Goal: Information Seeking & Learning: Learn about a topic

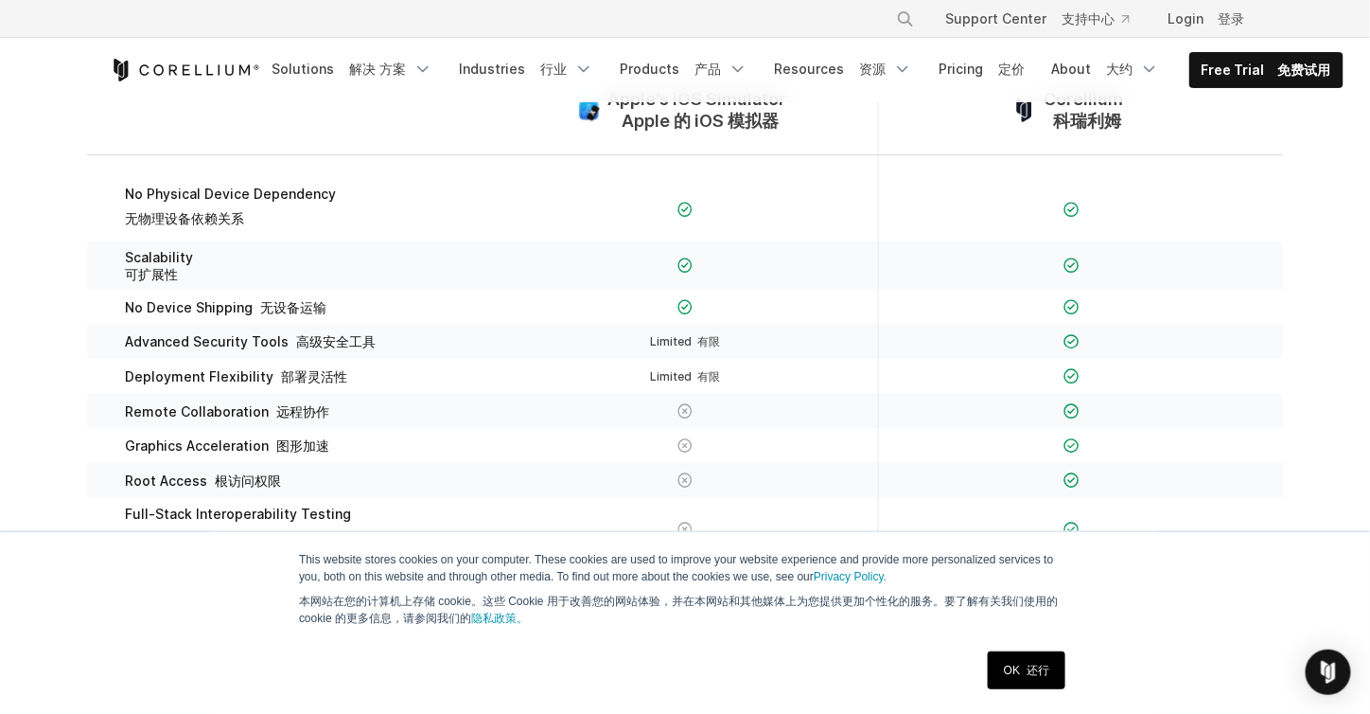
scroll to position [379, 0]
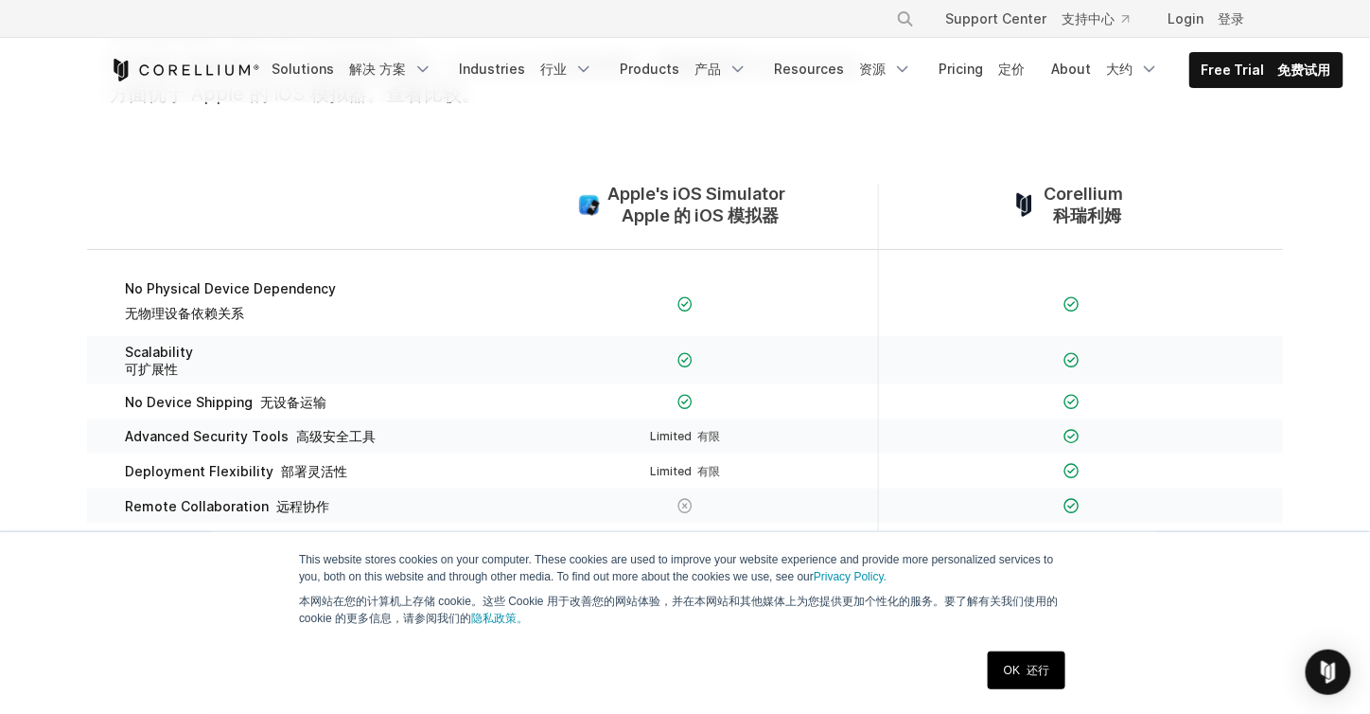
click at [882, 173] on section "Apple's iOS Simulator Apple 的 iOS 模拟器 Corellium 科瑞利姆 No Physical Device Depende…" at bounding box center [685, 449] width 1370 height 652
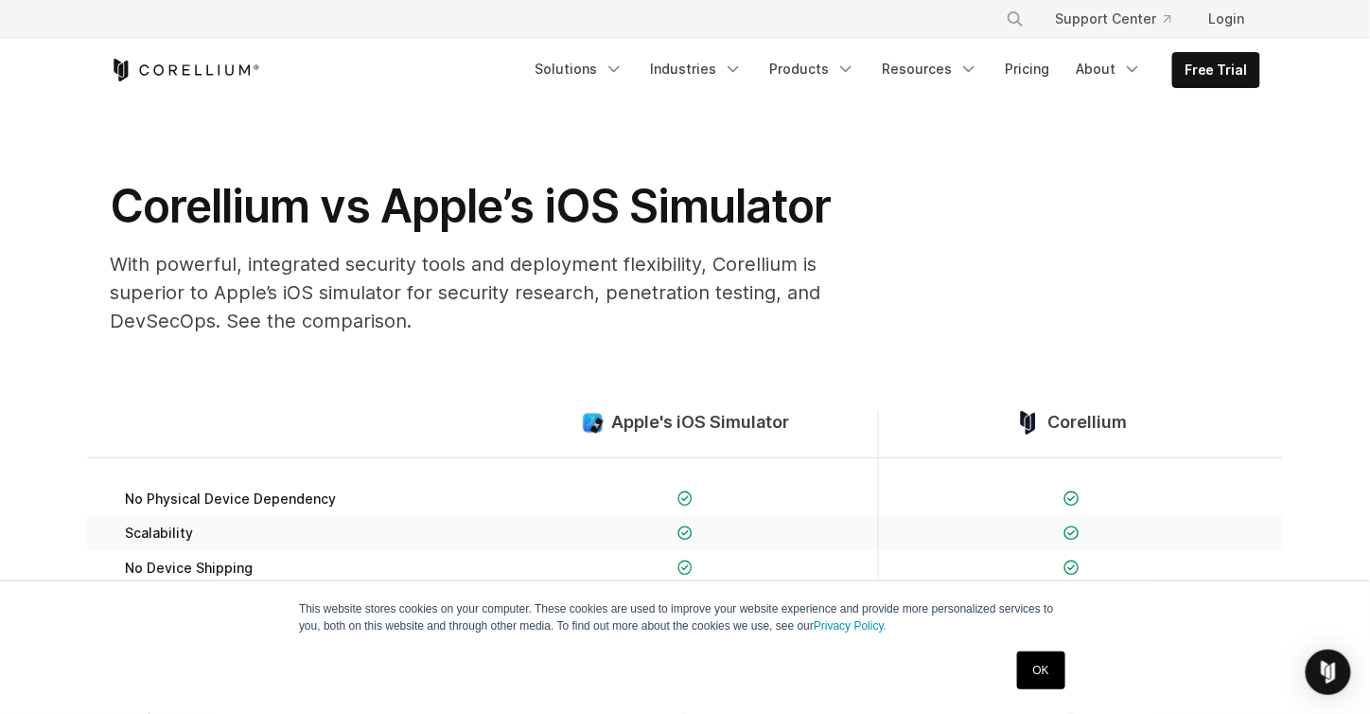
scroll to position [0, 0]
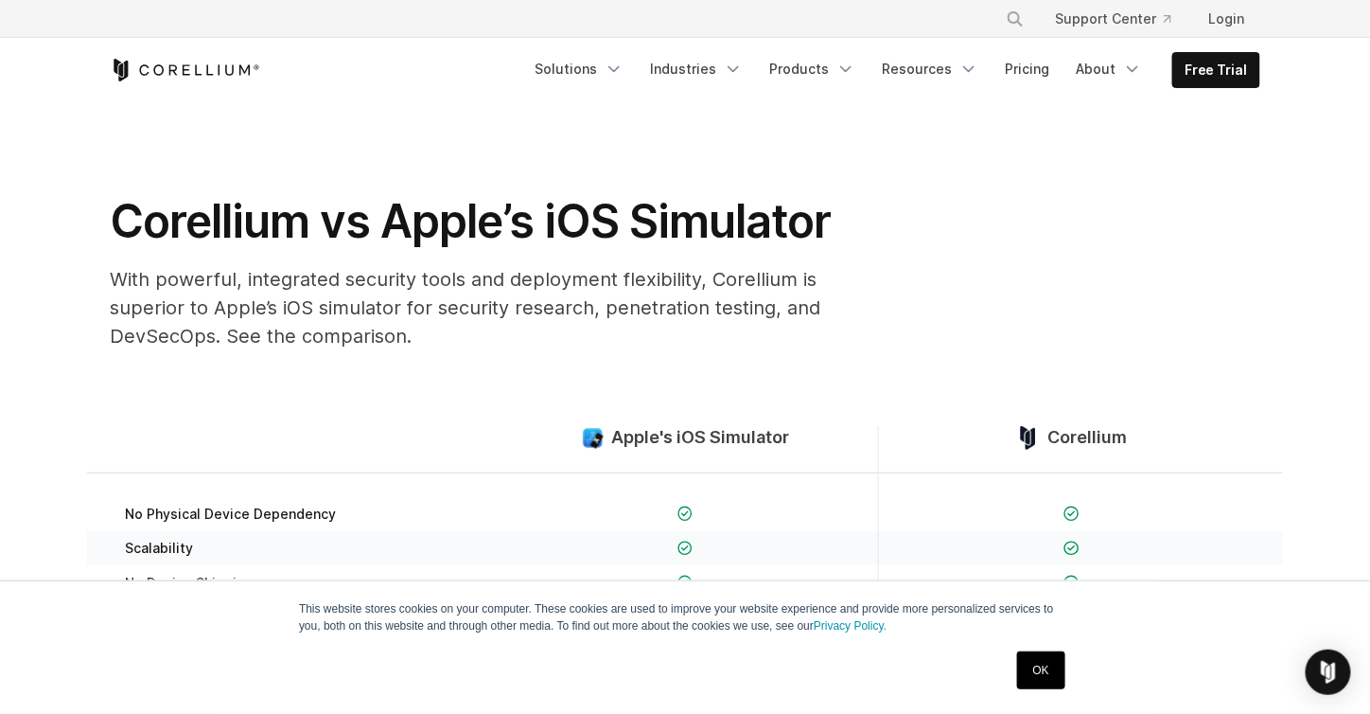
click at [943, 258] on div "Corellium vs Apple’s iOS Simulator With powerful, integrated security tools and…" at bounding box center [685, 279] width 1189 height 172
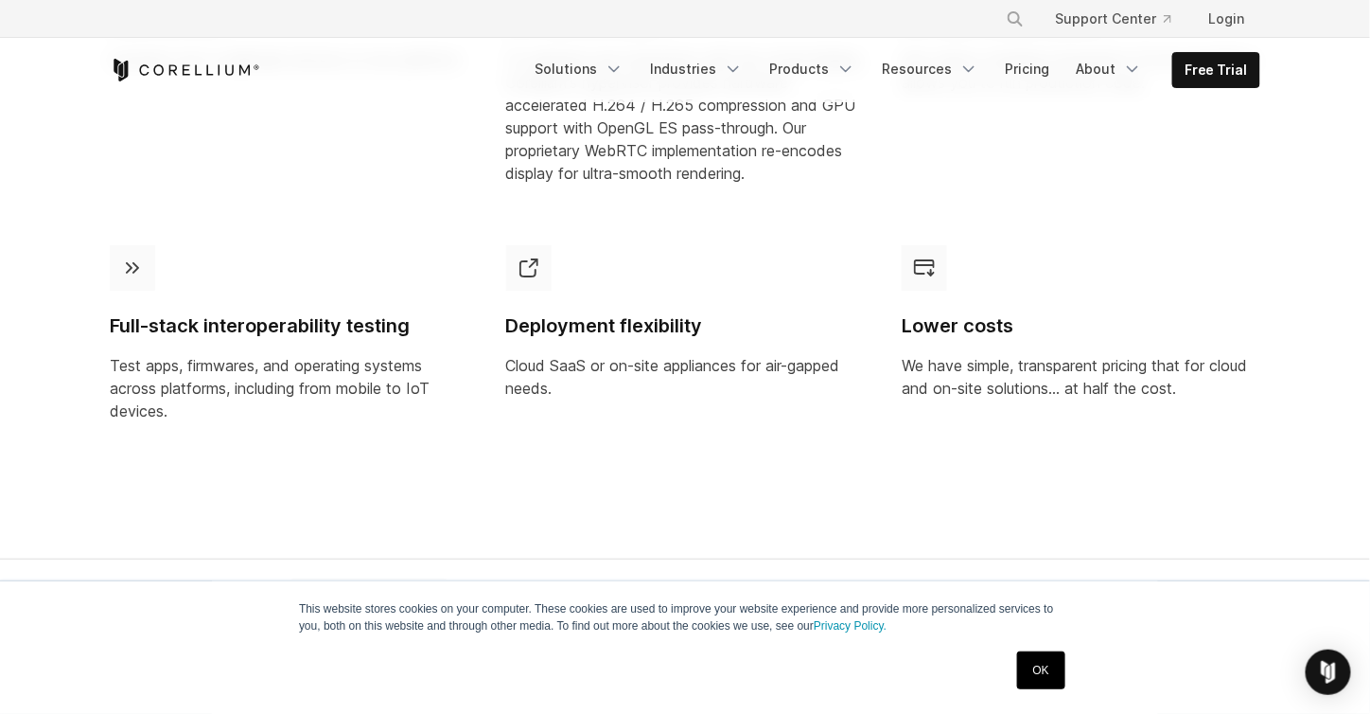
click at [1037, 319] on div "Lower costs We have simple, transparent pricing that for cloud and on-site solu…" at bounding box center [1081, 322] width 359 height 154
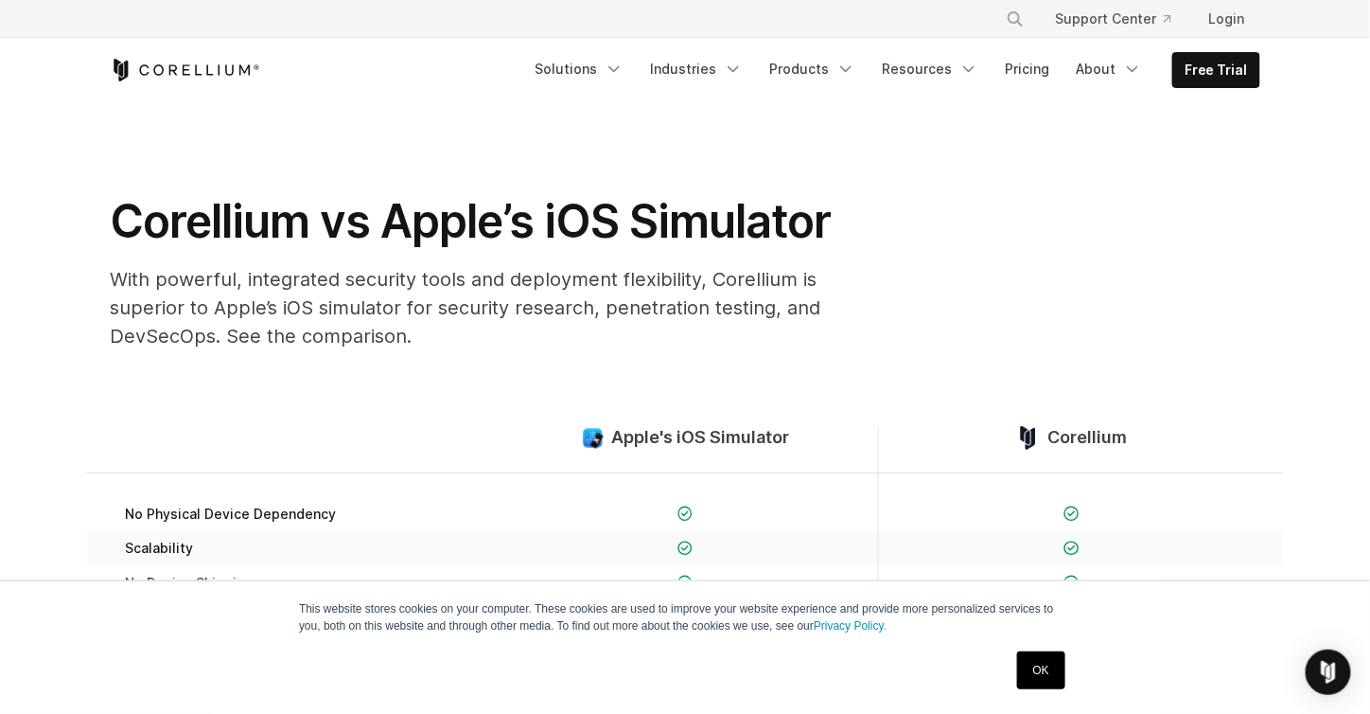
click at [1296, 201] on section "Corellium vs Apple’s iOS Simulator With powerful, integrated security tools and…" at bounding box center [685, 233] width 1370 height 263
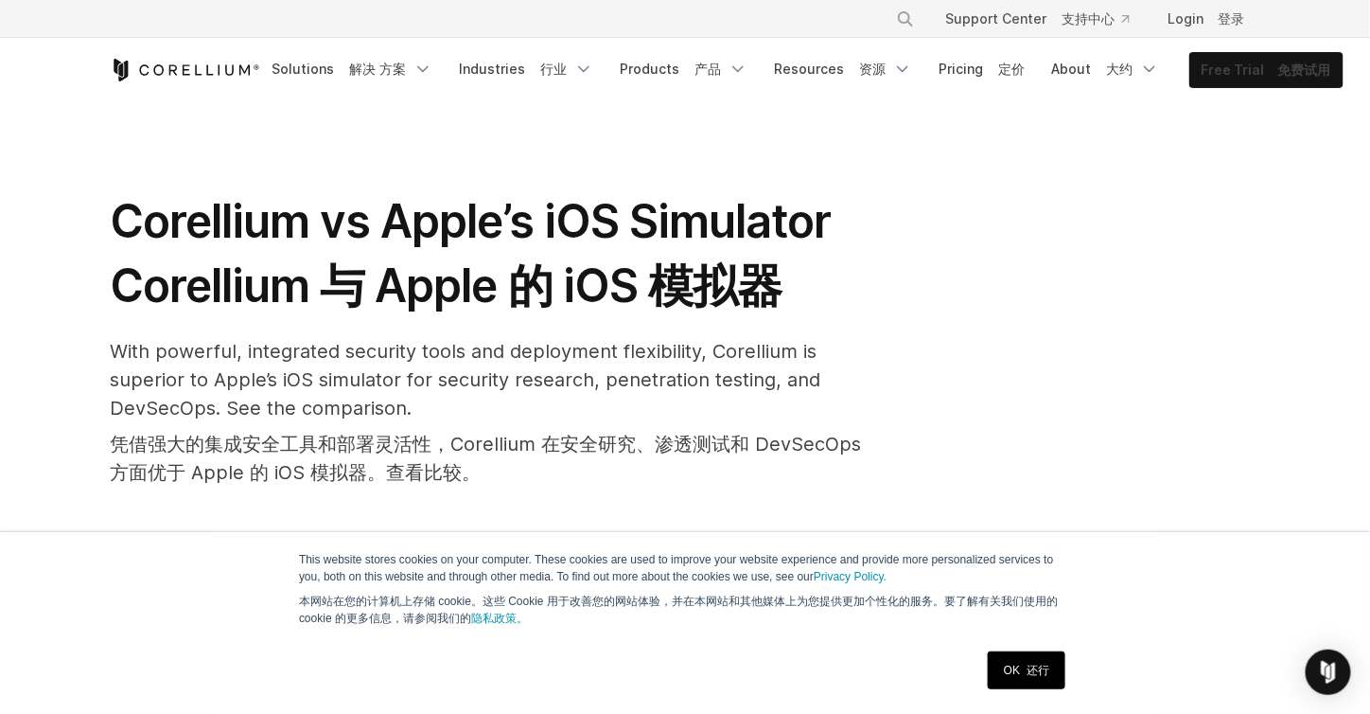
click at [1273, 79] on font "免费试用" at bounding box center [1302, 70] width 59 height 19
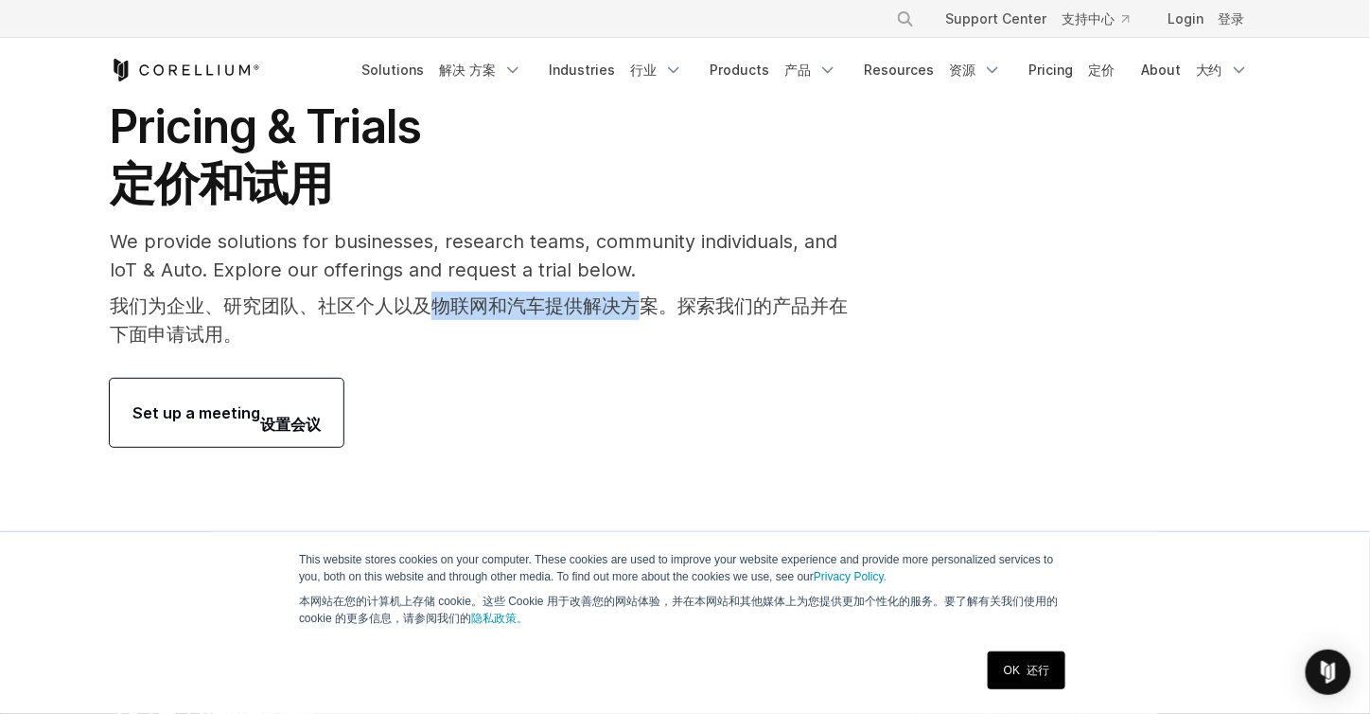
drag, startPoint x: 426, startPoint y: 310, endPoint x: 697, endPoint y: 309, distance: 270.7
click at [690, 309] on font "我们为企业、研究团队、社区个人以及物联网和汽车提供解决方案。探索我们的产品并在下面申请试用。" at bounding box center [479, 319] width 738 height 51
click at [697, 309] on font "我们为企业、研究团队、社区个人以及物联网和汽车提供解决方案。探索我们的产品并在下面申请试用。" at bounding box center [479, 319] width 738 height 51
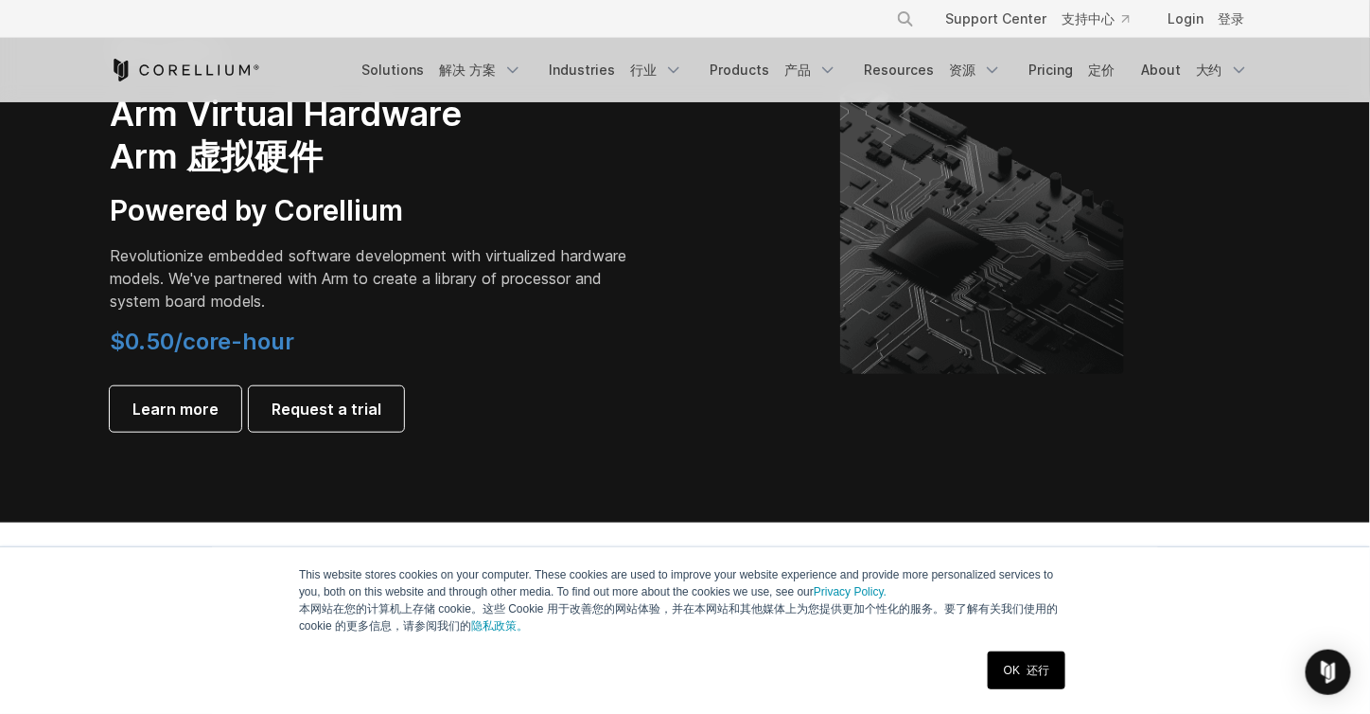
scroll to position [2642, 0]
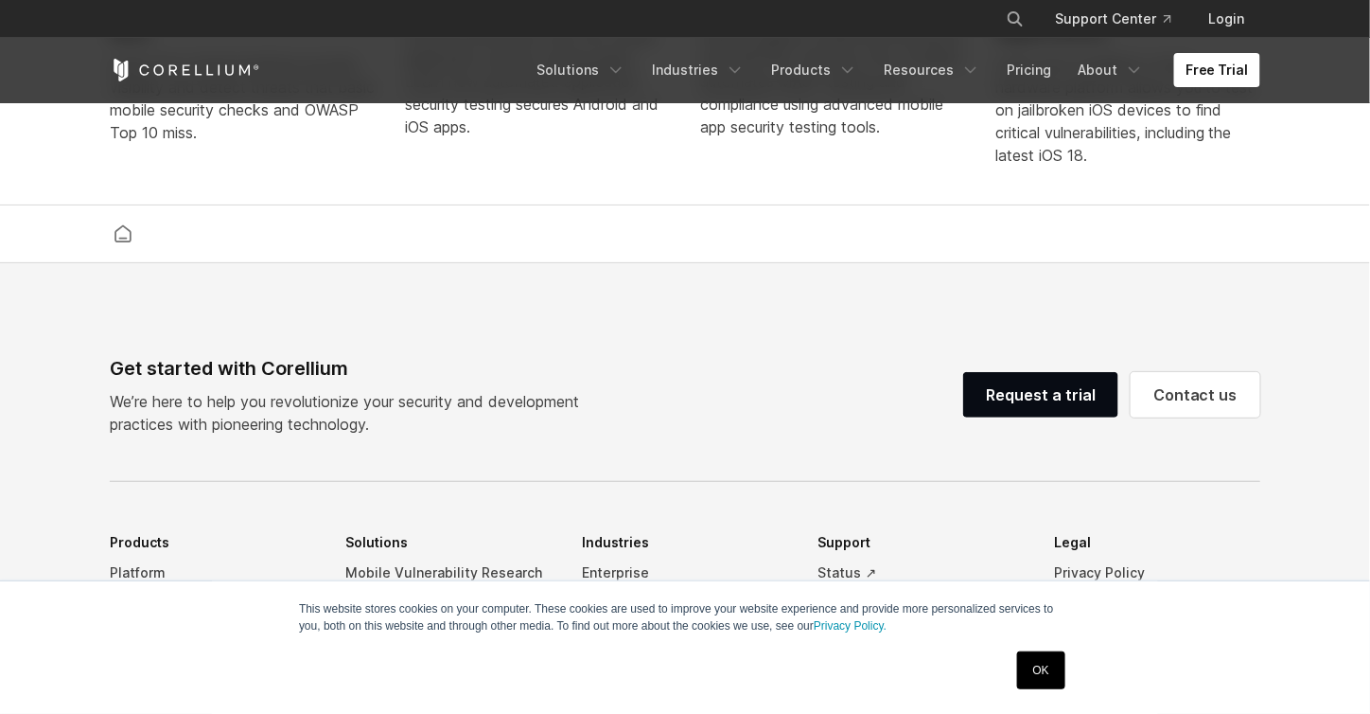
scroll to position [4069, 0]
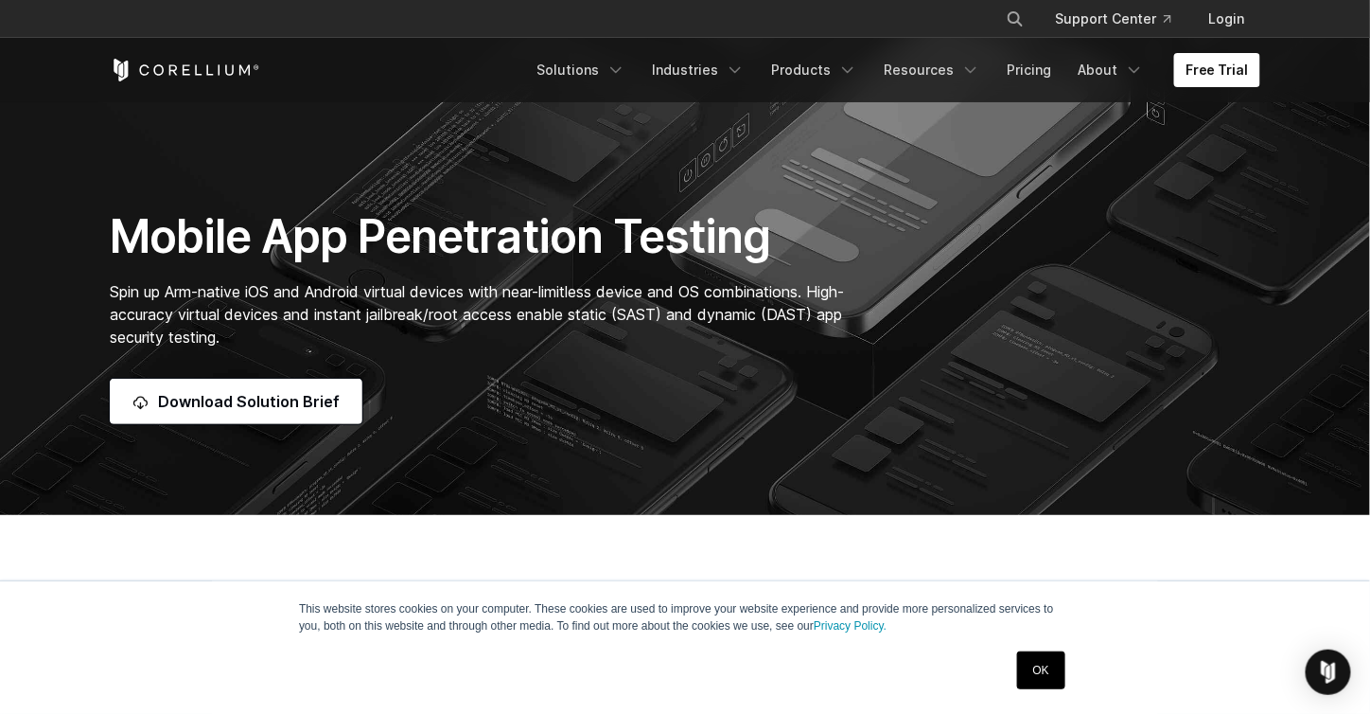
click at [566, 323] on span "Spin up Arm-native iOS and Android virtual devices with near-limitless device a…" at bounding box center [477, 314] width 734 height 64
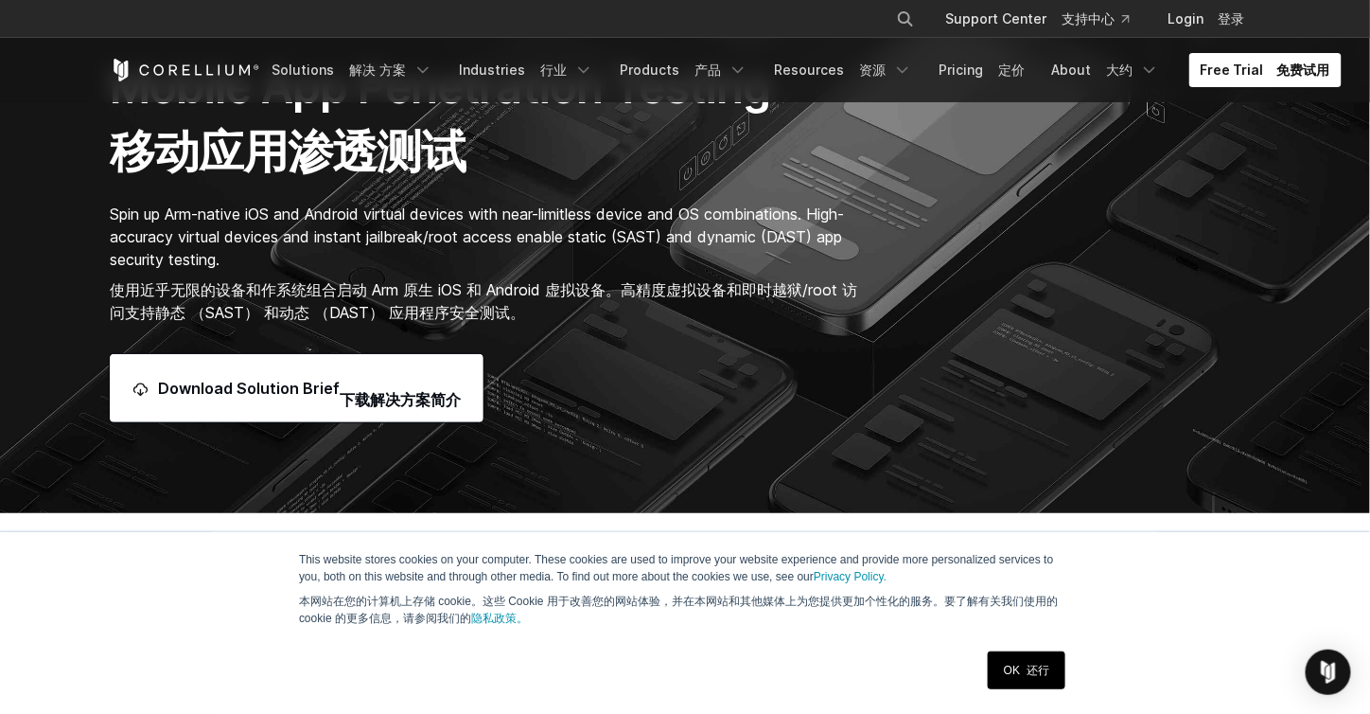
scroll to position [204, 0]
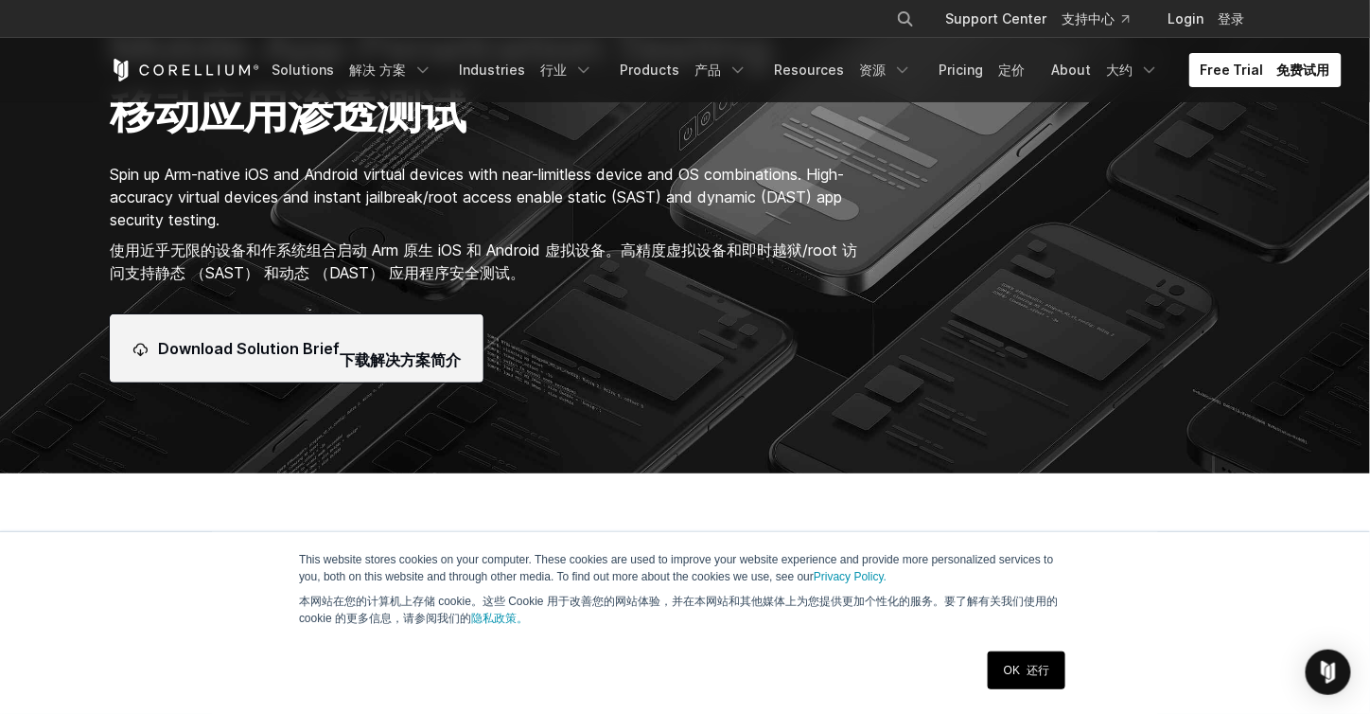
click at [389, 359] on font "下载解决方案简介" at bounding box center [400, 359] width 121 height 19
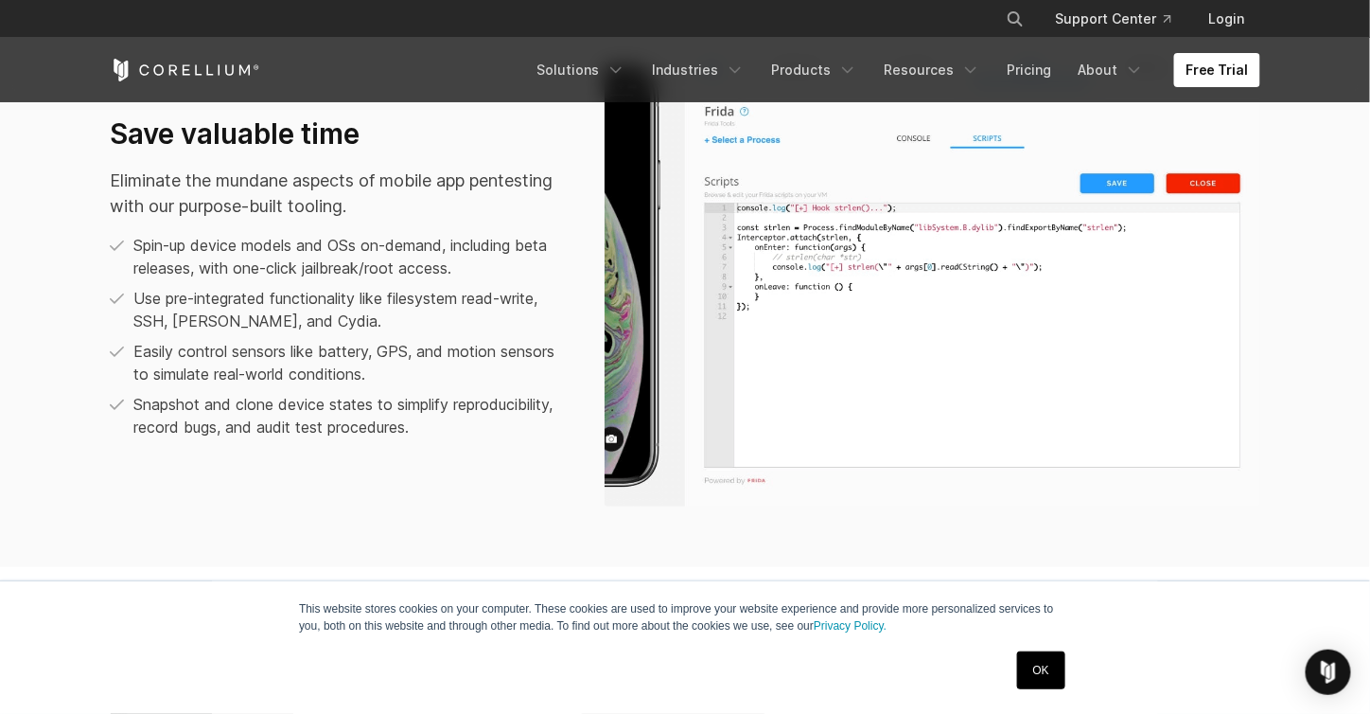
scroll to position [1298, 0]
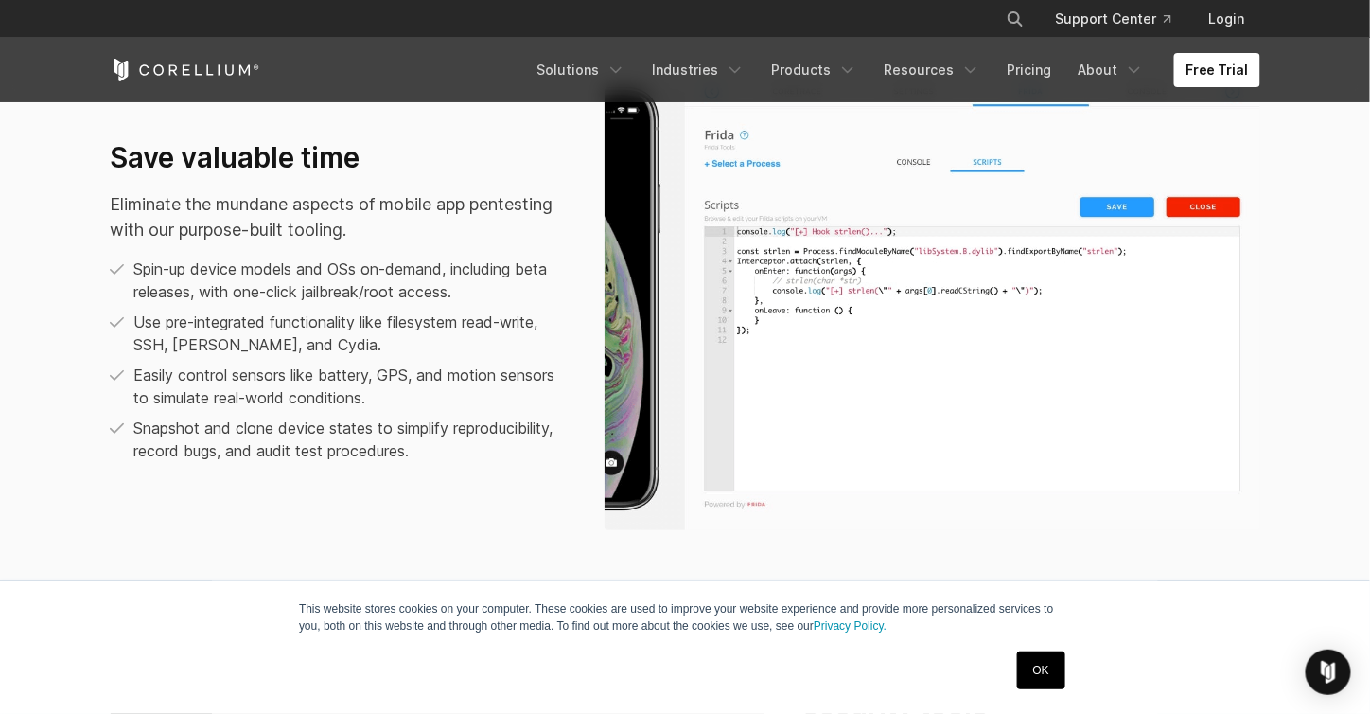
click at [720, 273] on div "We run on Arm, others don’t We pioneered Arm device virtualization for real-wor…" at bounding box center [685, 245] width 1370 height 1733
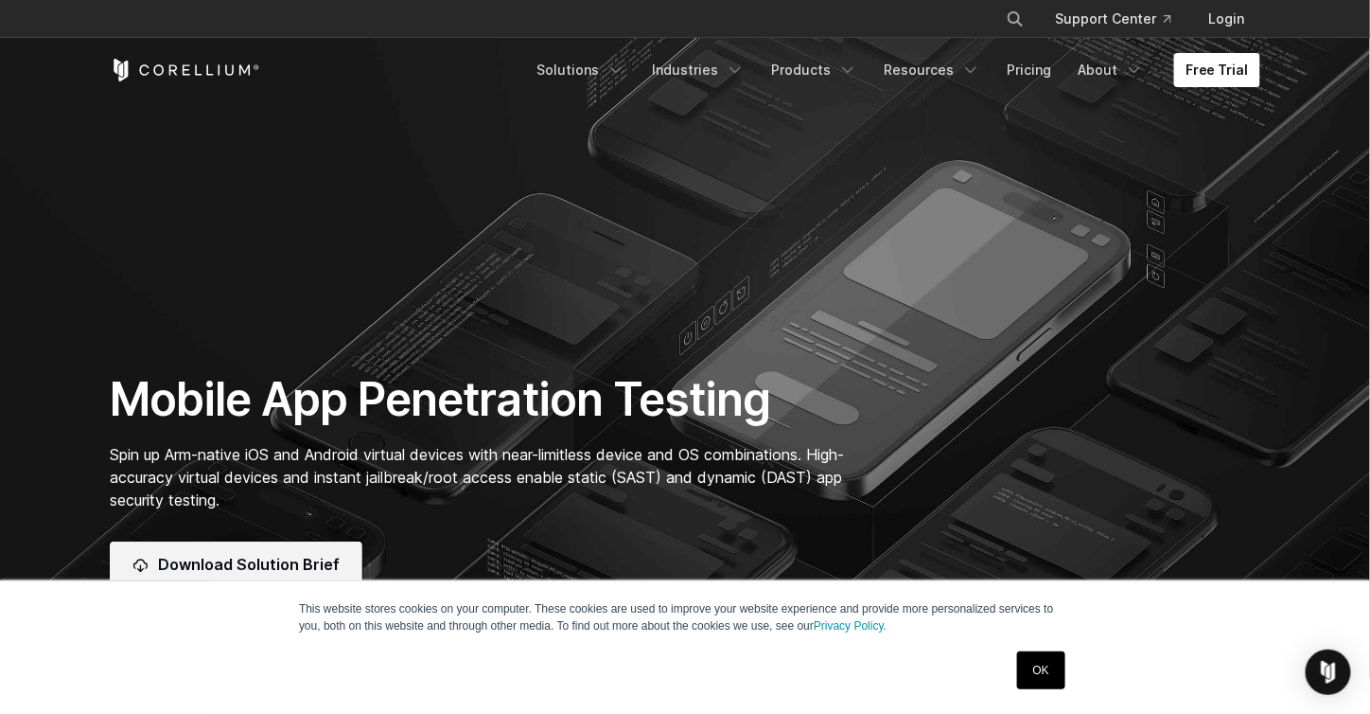
scroll to position [379, 0]
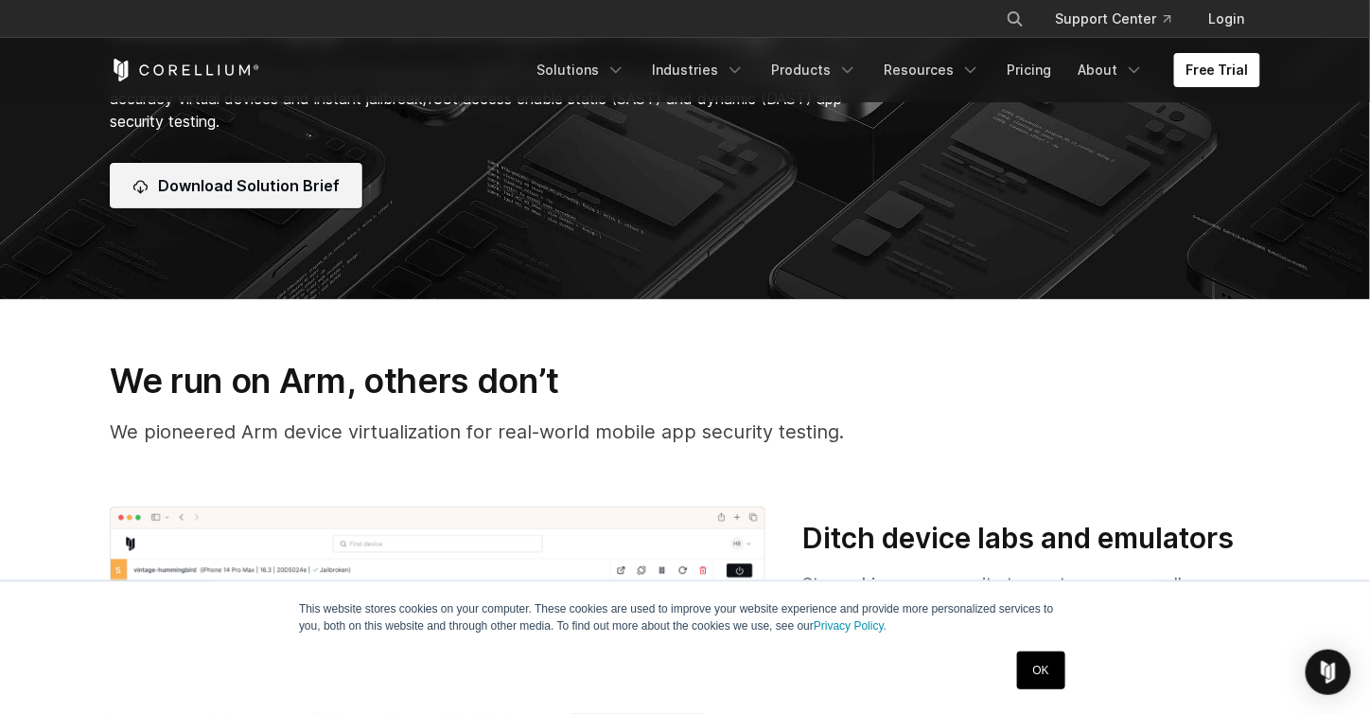
click at [288, 189] on span "Download Solution Brief" at bounding box center [249, 185] width 182 height 23
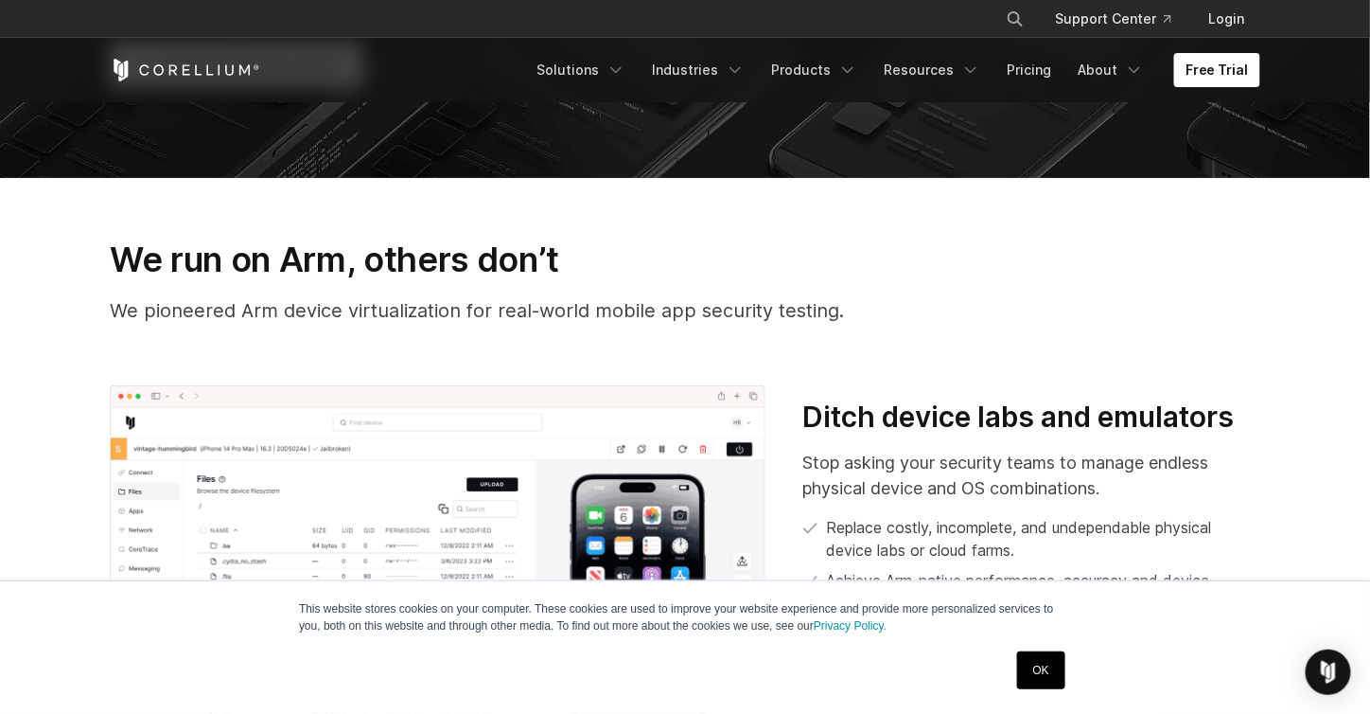
scroll to position [284, 0]
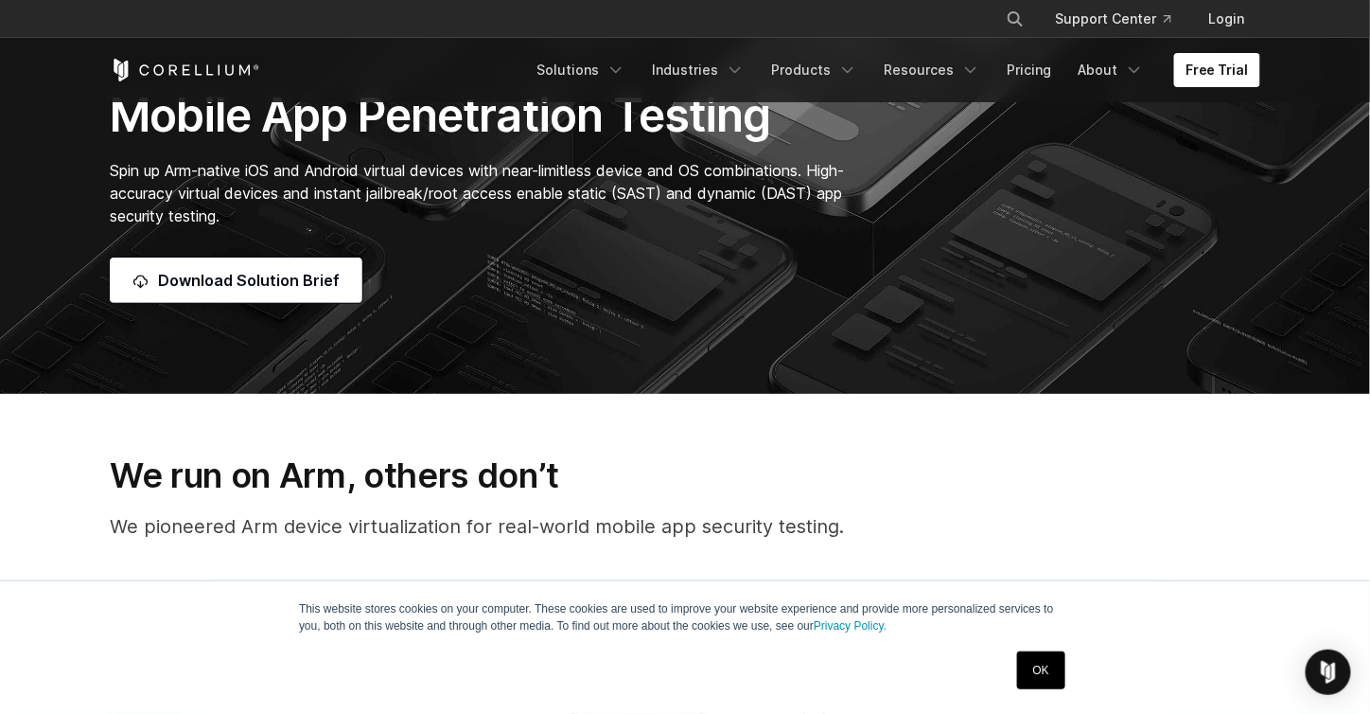
drag, startPoint x: 746, startPoint y: 281, endPoint x: 675, endPoint y: 250, distance: 77.5
click at [670, 252] on div "Mobile App Penetration Testing Spin up Arm-native iOS and Android virtual devic…" at bounding box center [487, 195] width 792 height 216
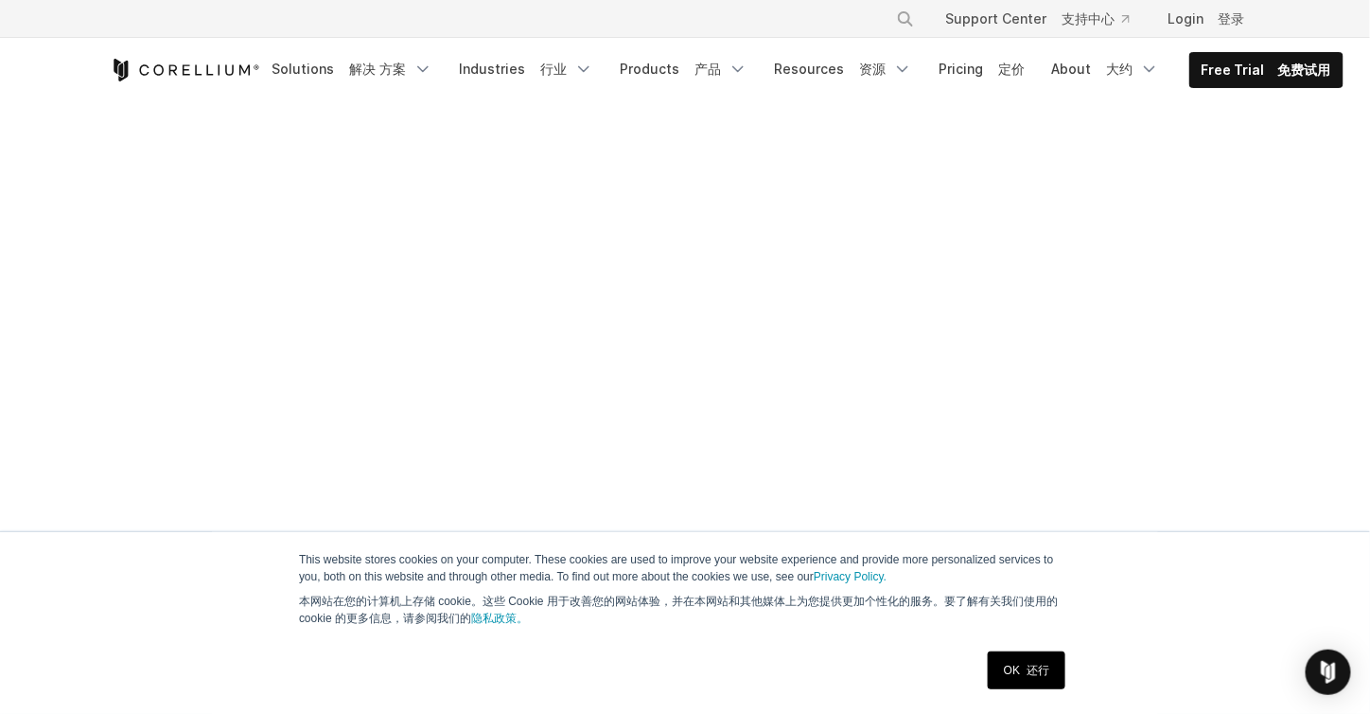
scroll to position [946, 0]
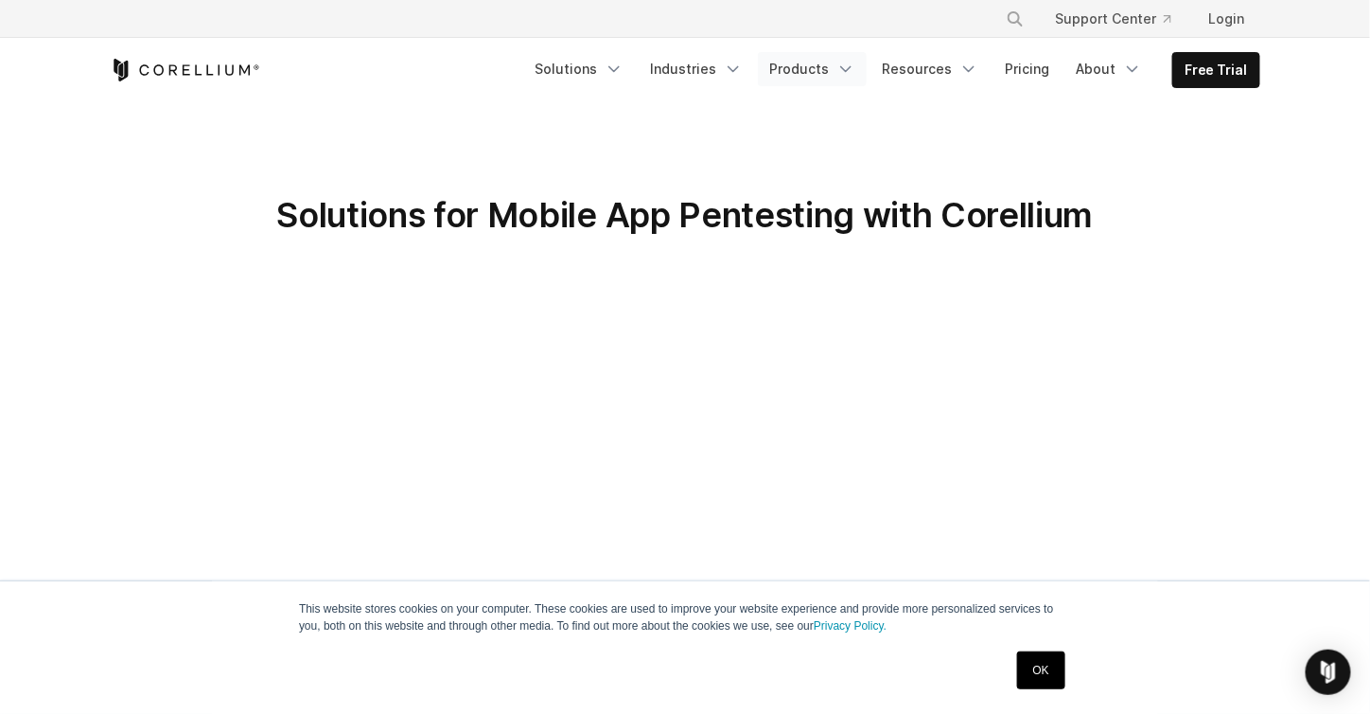
click at [816, 69] on link "Products" at bounding box center [812, 69] width 109 height 34
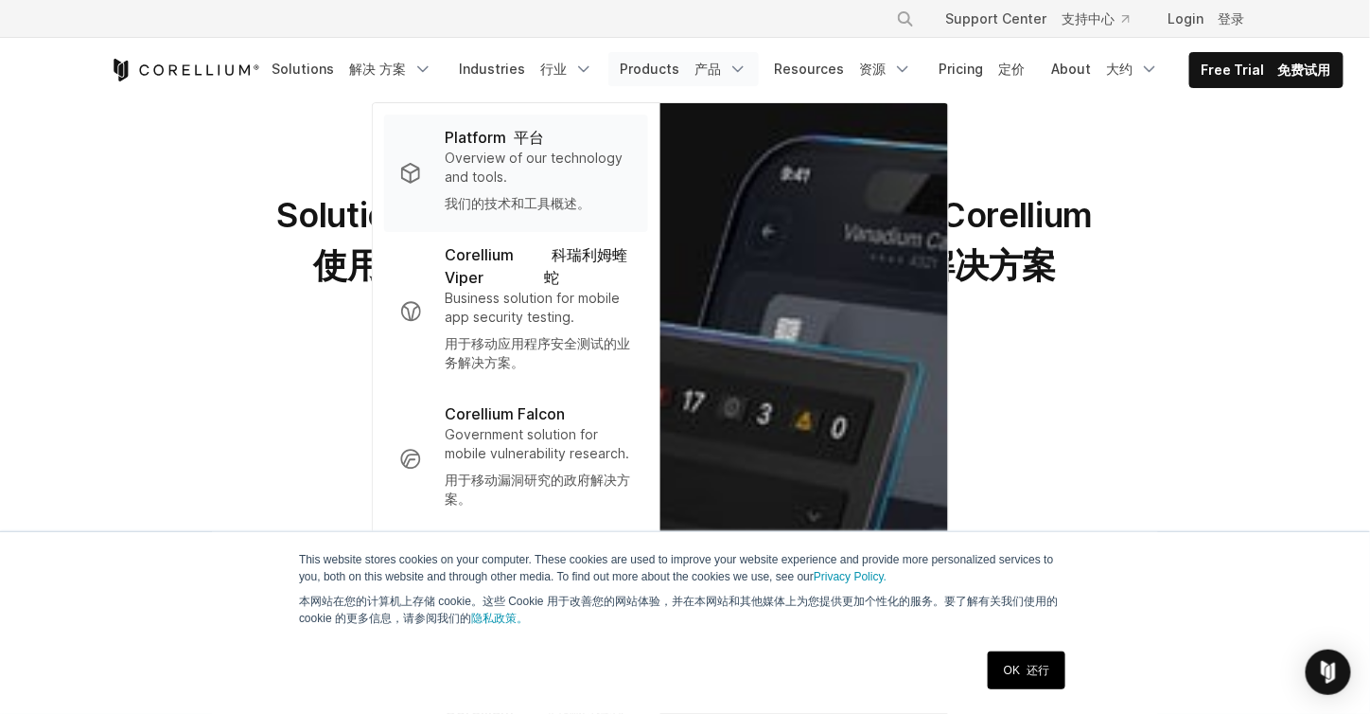
click at [530, 183] on p "Overview of our technology and tools. 我们的技术和工具概述。" at bounding box center [539, 185] width 188 height 72
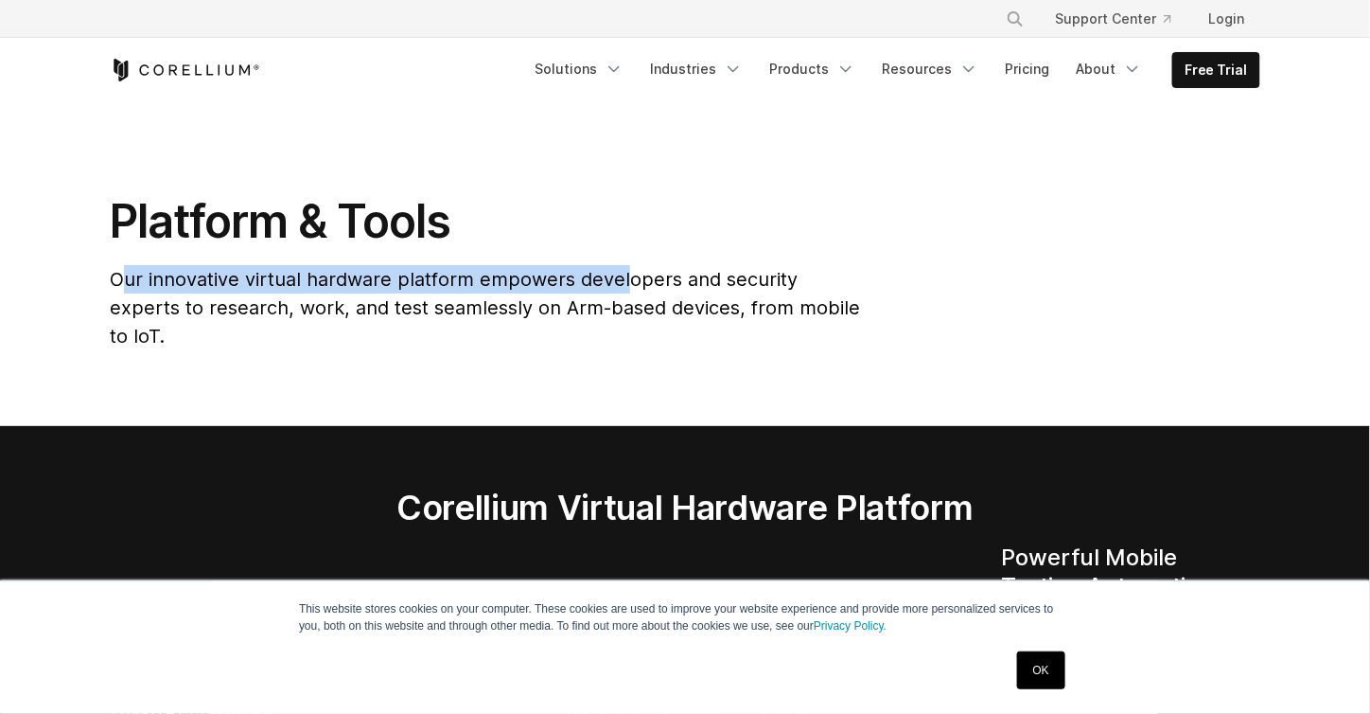
drag, startPoint x: 137, startPoint y: 270, endPoint x: 633, endPoint y: 249, distance: 496.3
click at [633, 249] on div "Platform & Tools Our innovative virtual hardware platform empowers developers a…" at bounding box center [487, 279] width 792 height 172
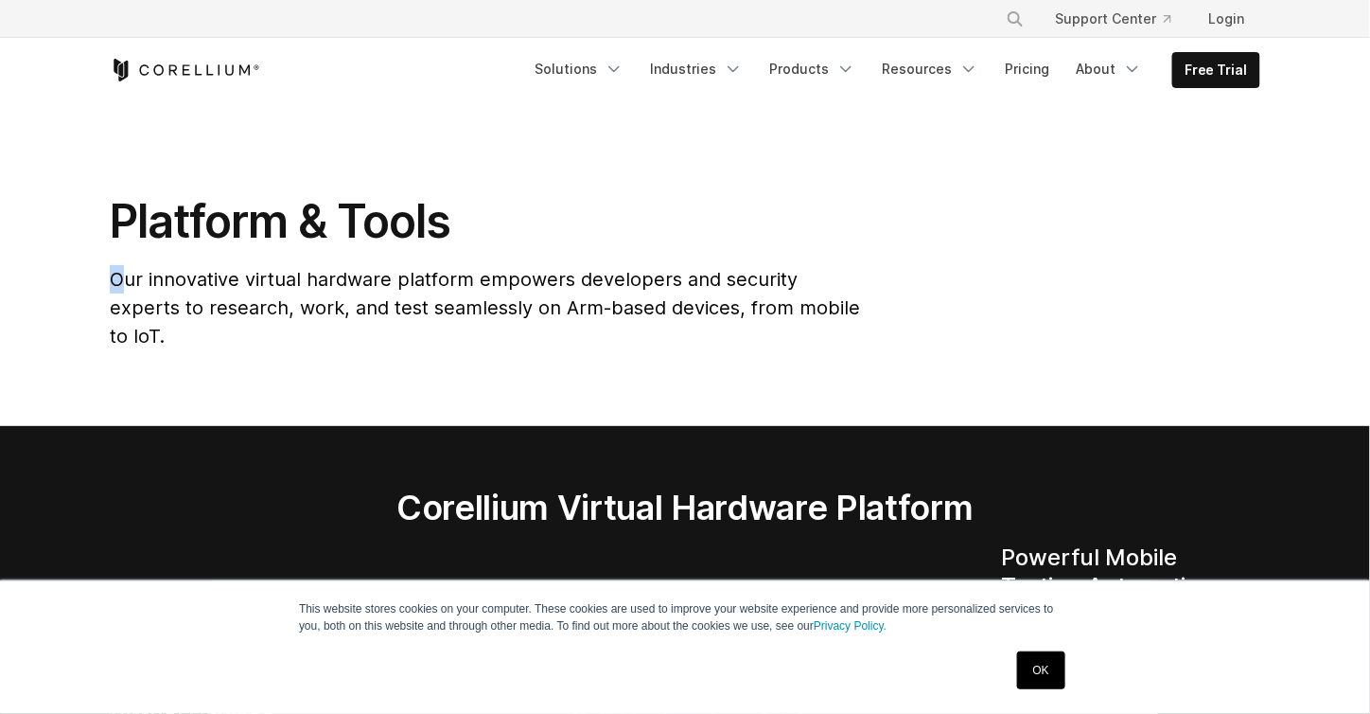
click at [633, 249] on h1 "Platform & Tools" at bounding box center [487, 221] width 754 height 57
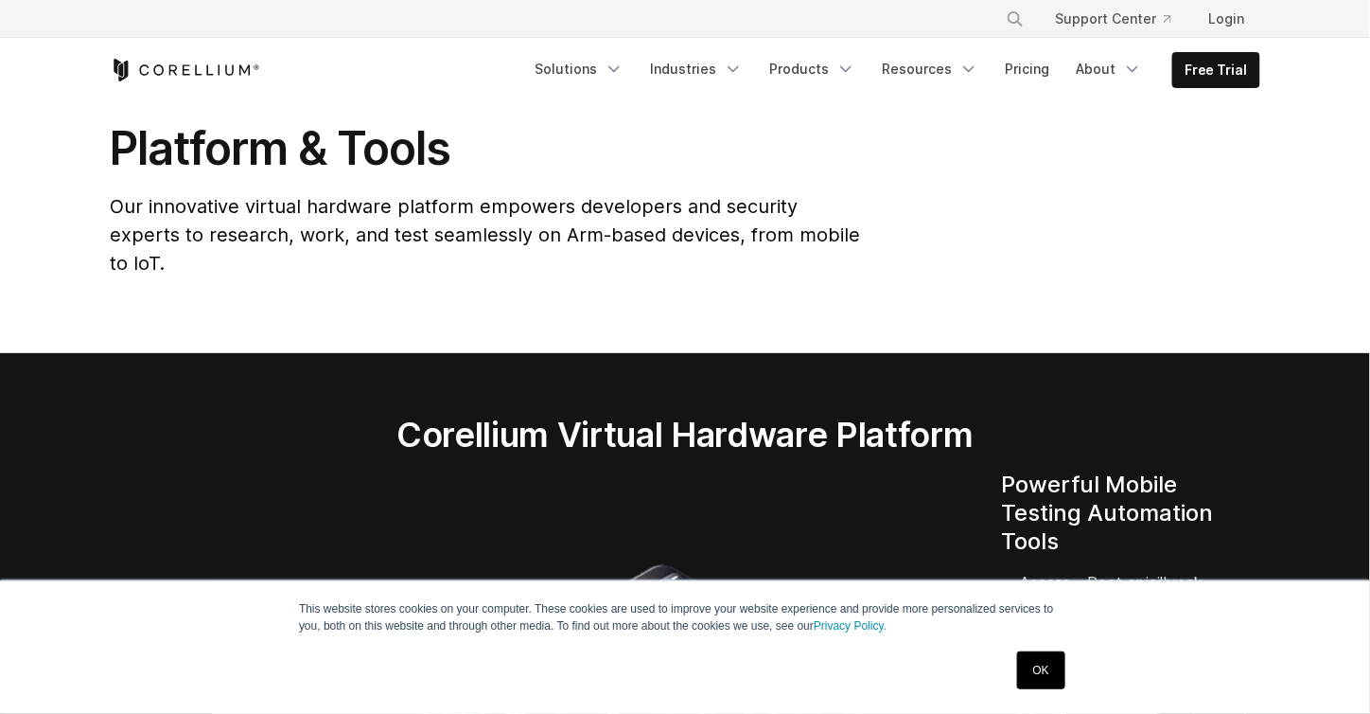
scroll to position [95, 0]
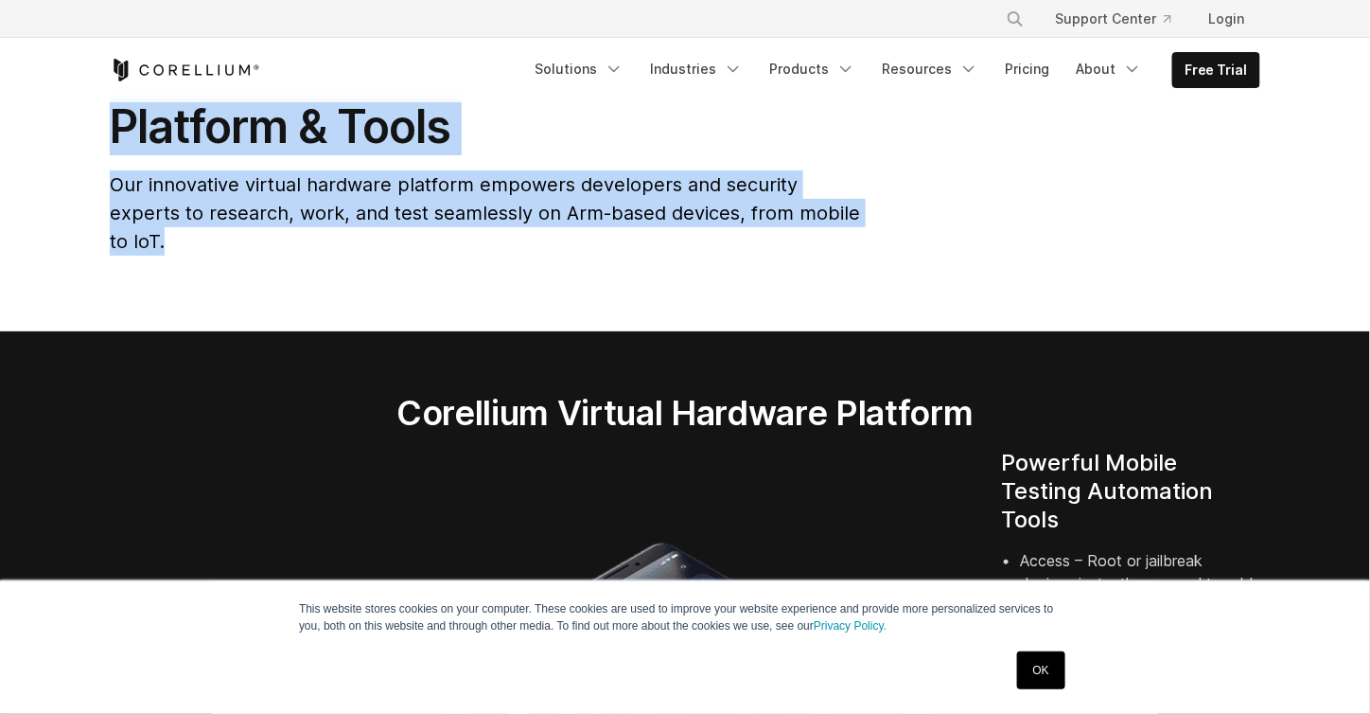
drag, startPoint x: 852, startPoint y: 217, endPoint x: 102, endPoint y: 111, distance: 757.0
click at [102, 111] on div "Platform & Tools Our innovative virtual hardware platform empowers developers a…" at bounding box center [487, 184] width 792 height 172
click at [137, 114] on h1 "Platform & Tools" at bounding box center [487, 126] width 754 height 57
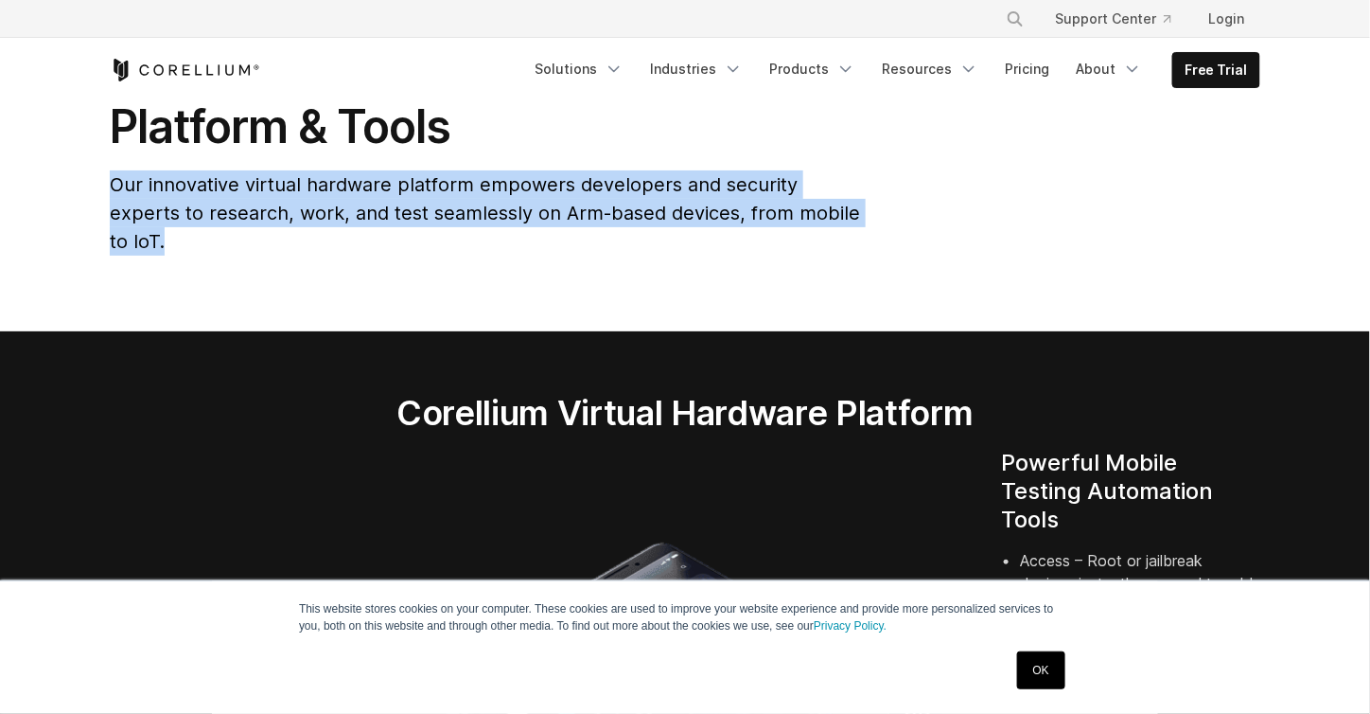
drag, startPoint x: 112, startPoint y: 171, endPoint x: 886, endPoint y: 208, distance: 775.0
click at [885, 208] on div "Platform & Tools Our innovative virtual hardware platform empowers developers a…" at bounding box center [685, 184] width 1189 height 172
click at [886, 208] on div "Platform & Tools Our innovative virtual hardware platform empowers developers a…" at bounding box center [685, 184] width 1189 height 172
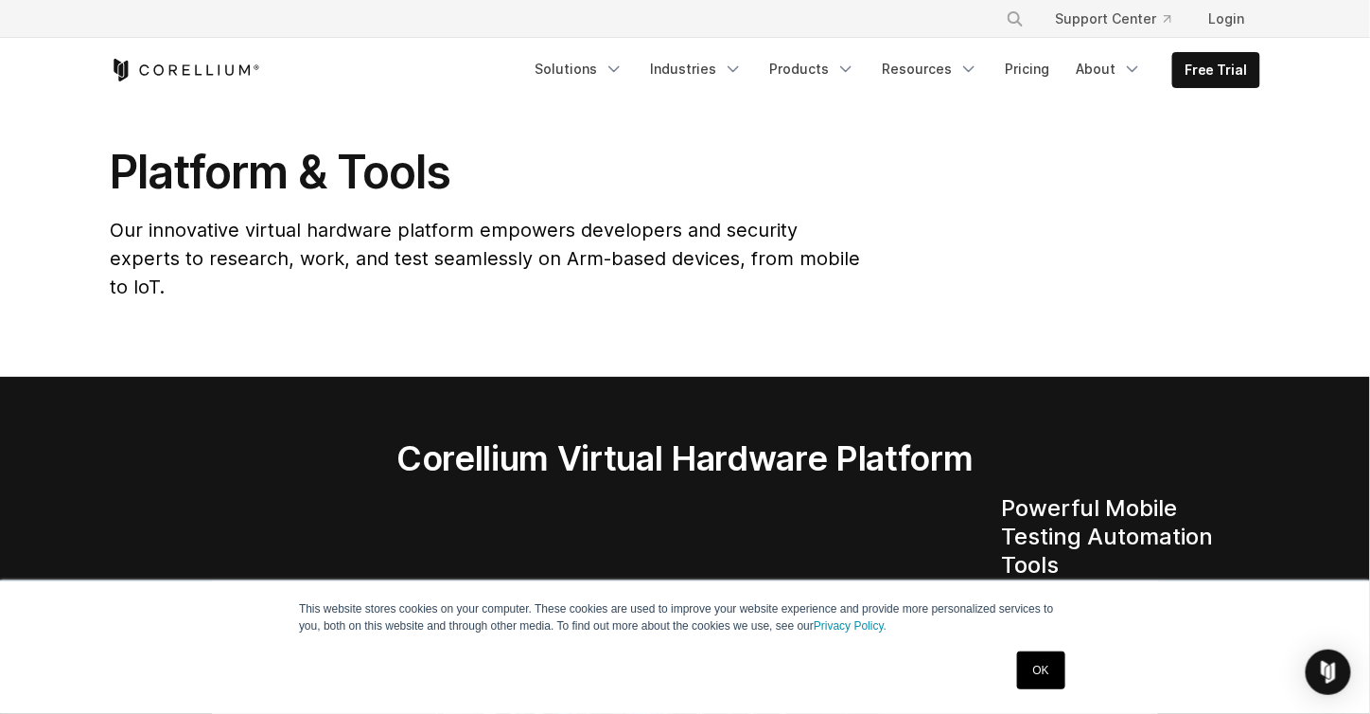
scroll to position [0, 0]
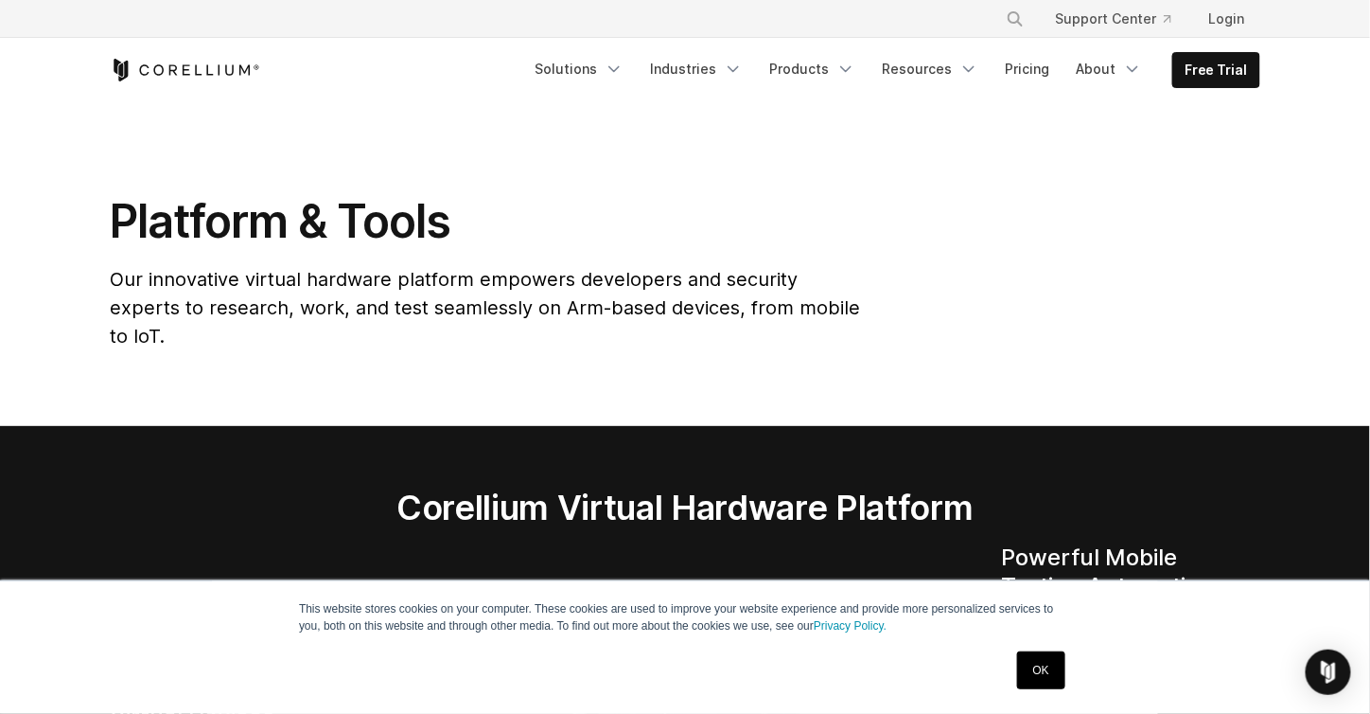
click at [641, 279] on span "Our innovative virtual hardware platform empowers developers and security exper…" at bounding box center [485, 307] width 750 height 79
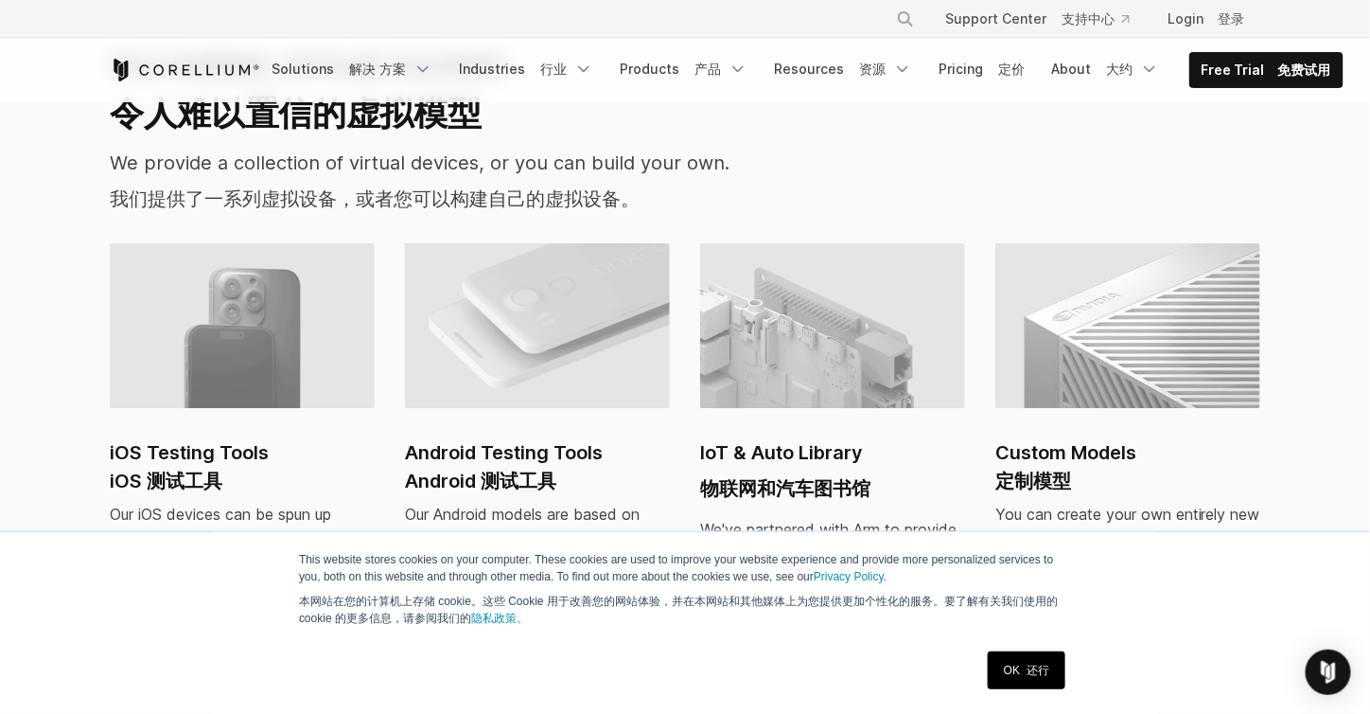
scroll to position [2082, 0]
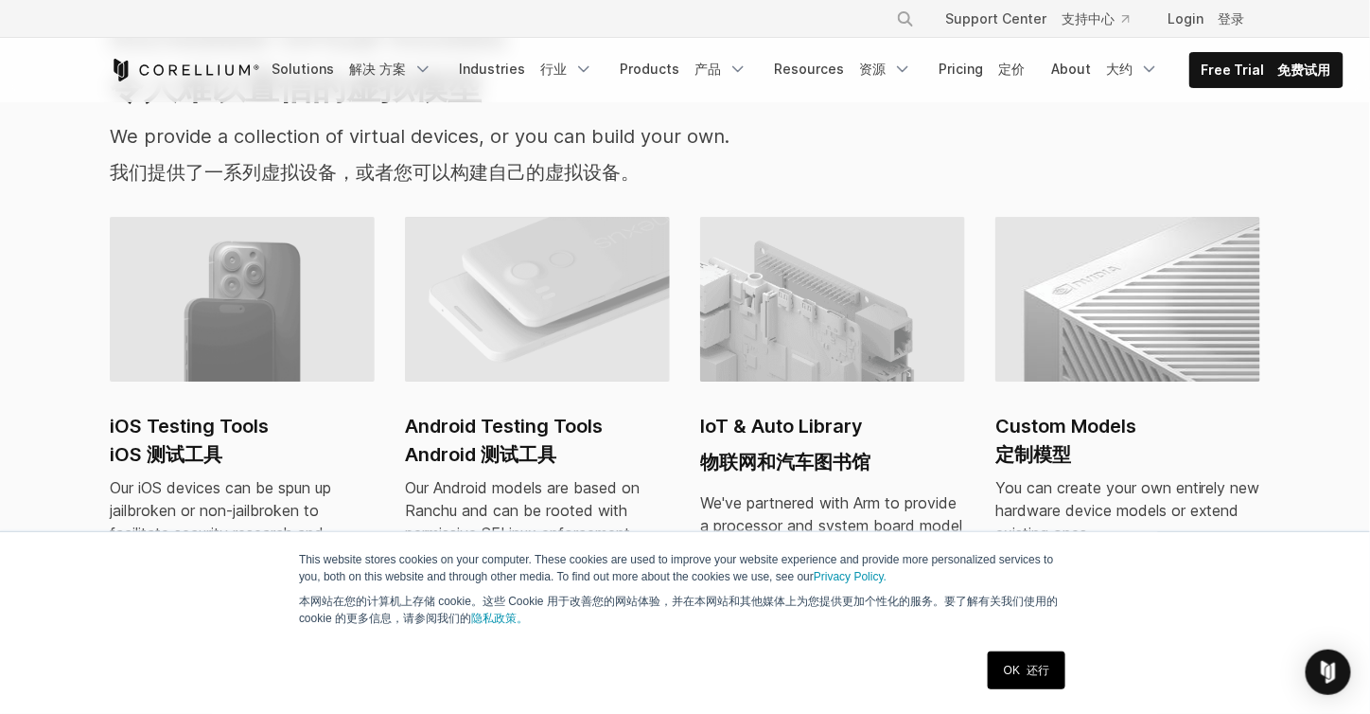
click at [242, 329] on img at bounding box center [242, 299] width 265 height 165
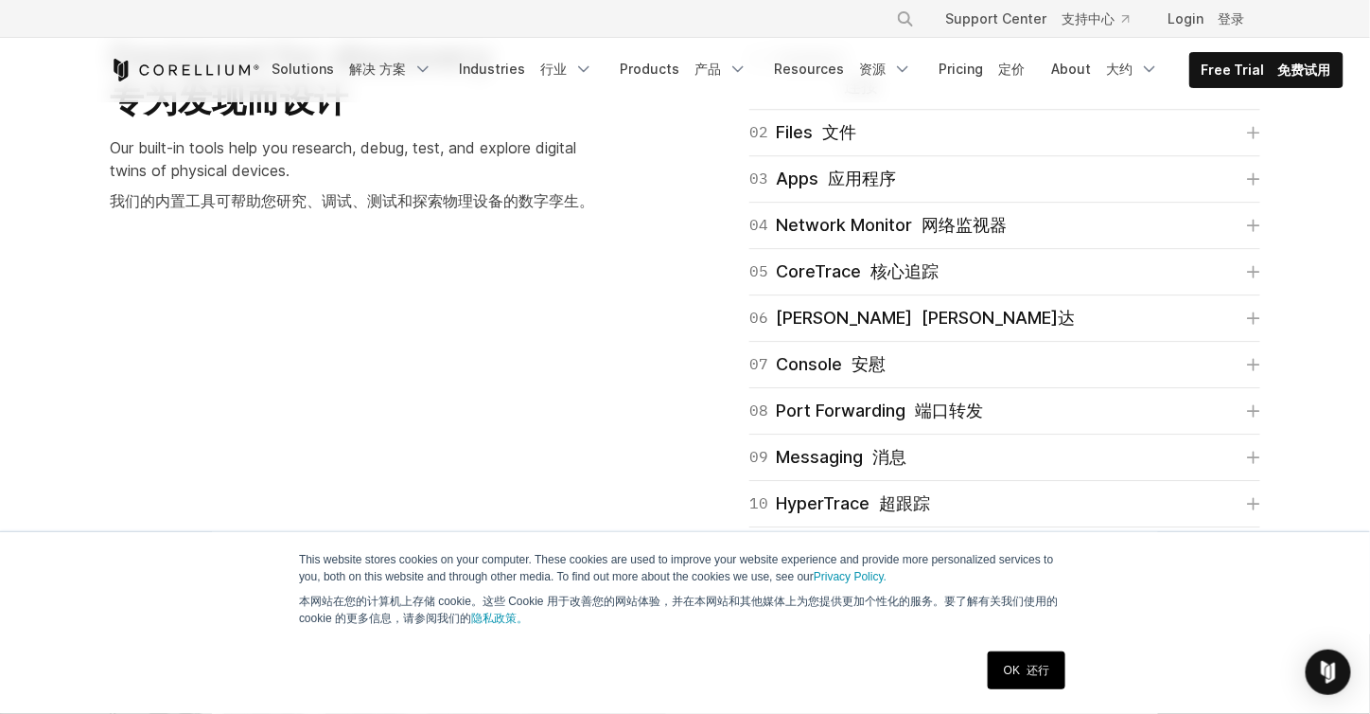
scroll to position [4259, 0]
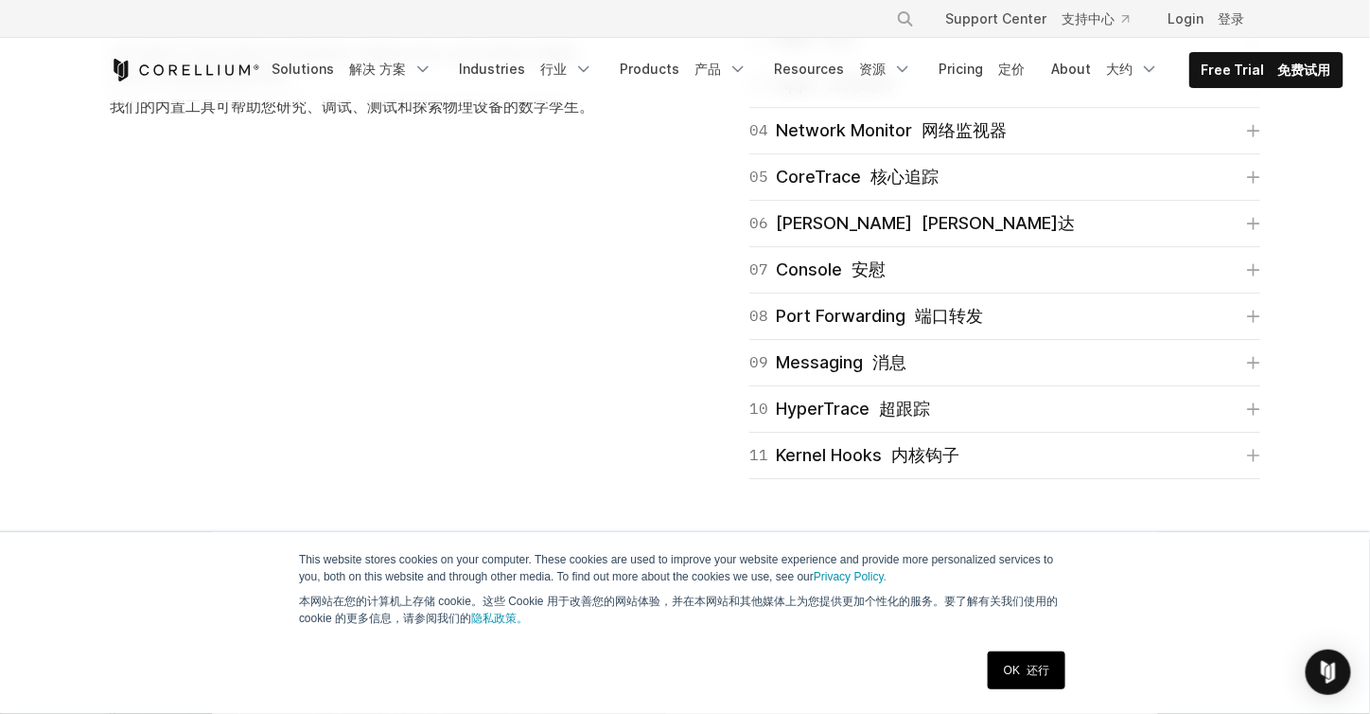
click at [846, 94] on font "应用程序" at bounding box center [862, 84] width 68 height 20
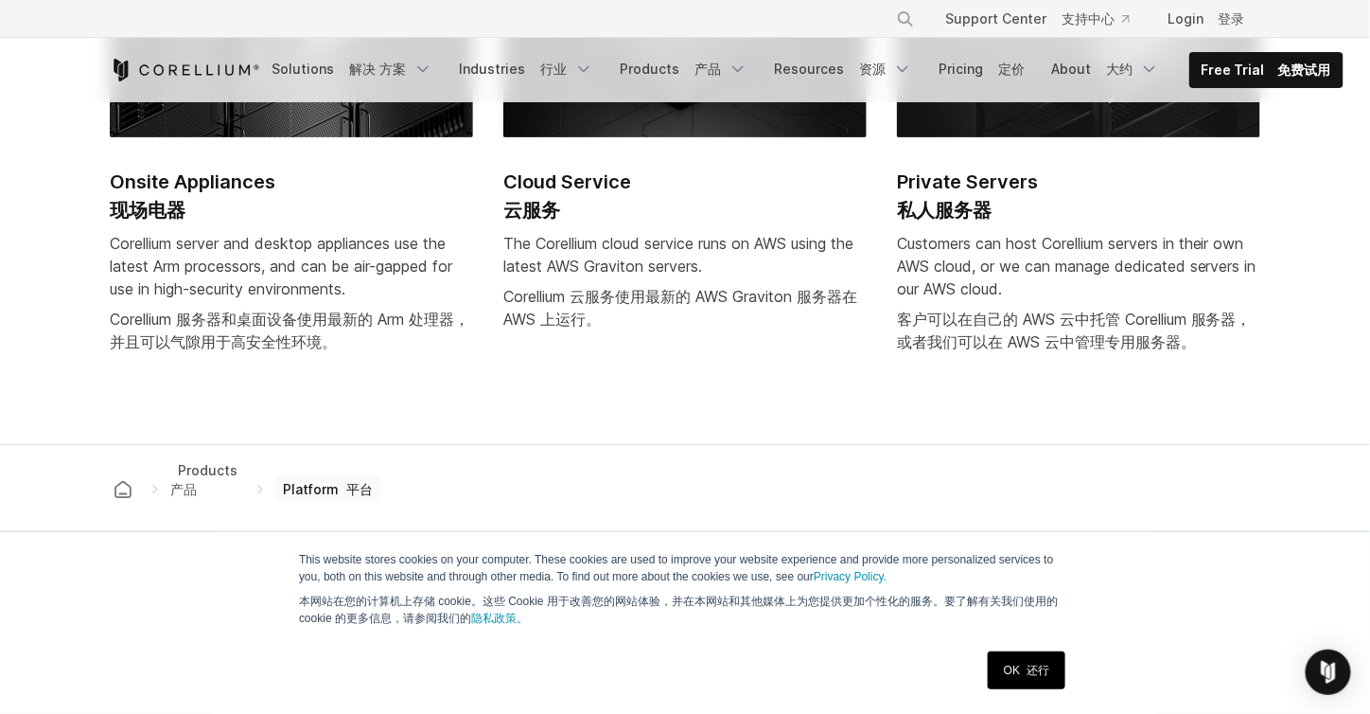
scroll to position [9842, 0]
